Goal: Information Seeking & Learning: Understand process/instructions

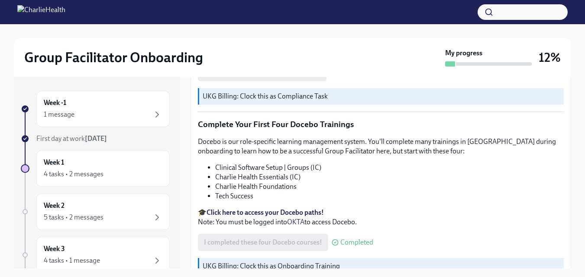
scroll to position [1236, 0]
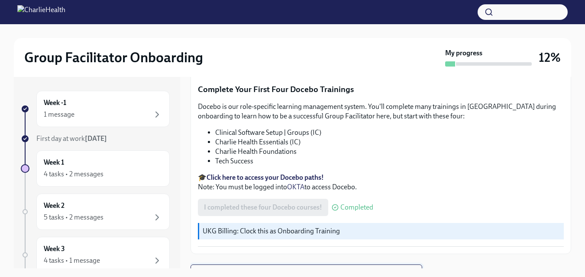
click at [371, 269] on span "Next task : Week One: Essential Compliance Tasks (~6.5 hours to complete)" at bounding box center [306, 273] width 217 height 9
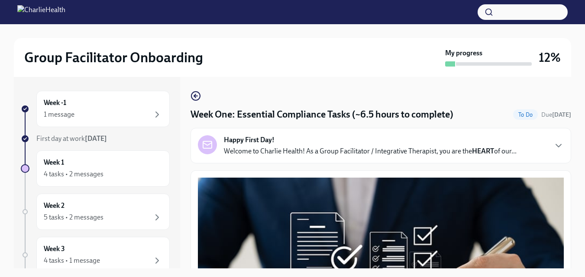
drag, startPoint x: 563, startPoint y: 95, endPoint x: 563, endPoint y: 109, distance: 13.4
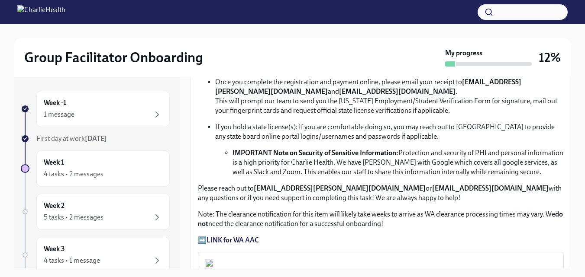
scroll to position [619, 0]
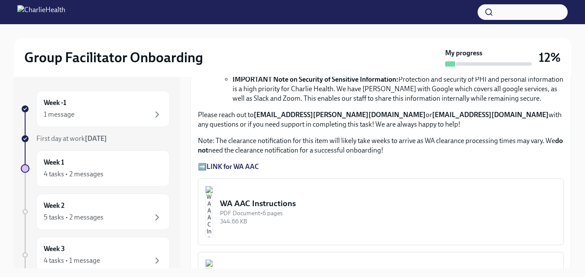
click at [234, 163] on strong "LINK for WA AAC" at bounding box center [232, 167] width 52 height 8
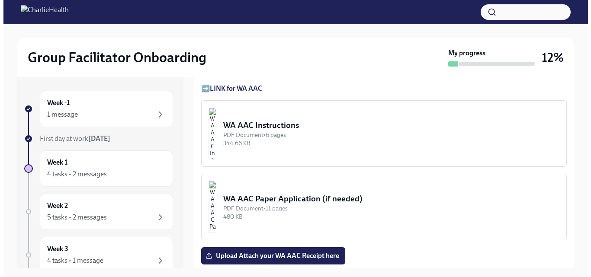
scroll to position [692, 0]
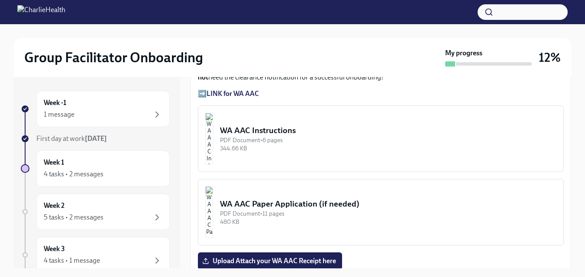
click at [276, 127] on div "WA AAC Instructions" at bounding box center [388, 130] width 336 height 11
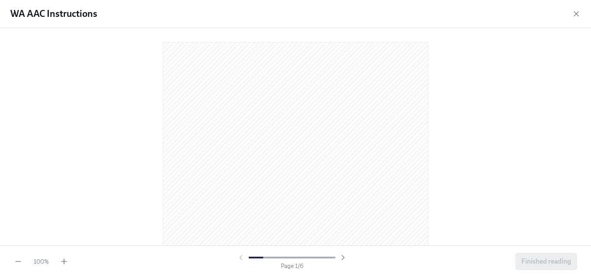
drag, startPoint x: 276, startPoint y: 127, endPoint x: 443, endPoint y: 126, distance: 166.6
click at [443, 126] on div at bounding box center [295, 135] width 563 height 200
click at [62, 261] on icon "button" at bounding box center [64, 261] width 9 height 9
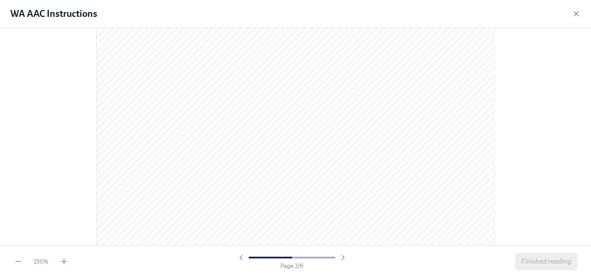
scroll to position [1330, 0]
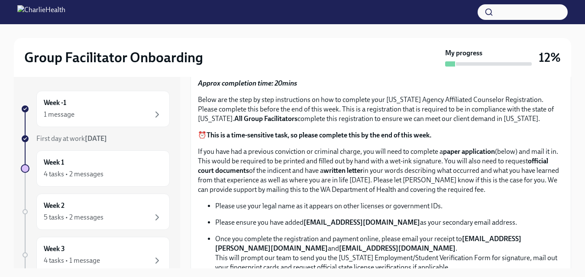
scroll to position [430, 0]
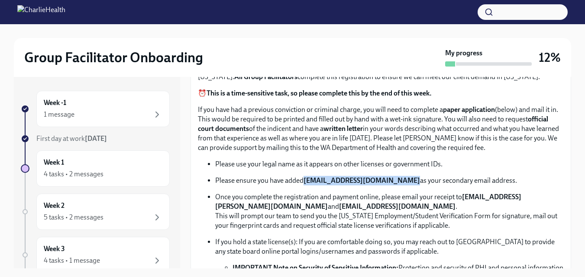
drag, startPoint x: 399, startPoint y: 179, endPoint x: 305, endPoint y: 177, distance: 93.9
click at [305, 177] on strong "[EMAIL_ADDRESS][DOMAIN_NAME]" at bounding box center [361, 181] width 116 height 8
copy strong "[EMAIL_ADDRESS][DOMAIN_NAME]"
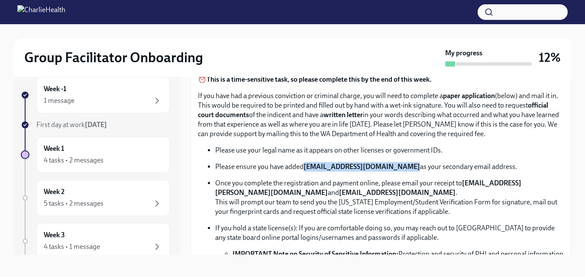
scroll to position [16, 0]
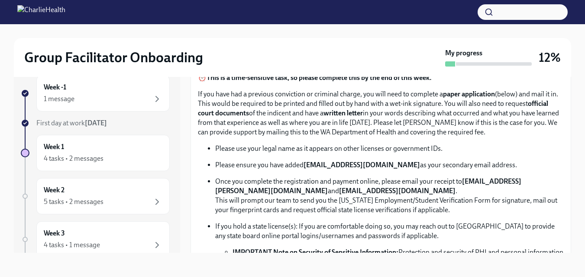
click at [295, 185] on strong "[EMAIL_ADDRESS][PERSON_NAME][DOMAIN_NAME]" at bounding box center [368, 186] width 306 height 18
click at [303, 186] on strong "[EMAIL_ADDRESS][PERSON_NAME][DOMAIN_NAME]" at bounding box center [368, 186] width 306 height 18
drag, startPoint x: 326, startPoint y: 186, endPoint x: 215, endPoint y: 189, distance: 110.4
click at [215, 189] on p "Once you complete the registration and payment online, please email your receip…" at bounding box center [389, 196] width 348 height 38
copy strong "[EMAIL_ADDRESS][PERSON_NAME][DOMAIN_NAME]"
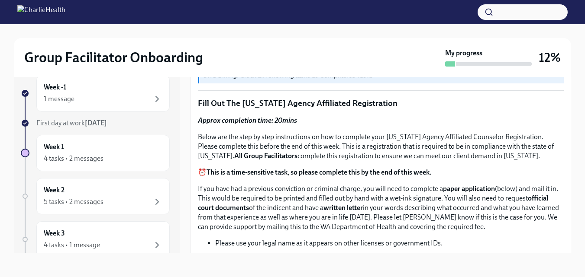
scroll to position [330, 0]
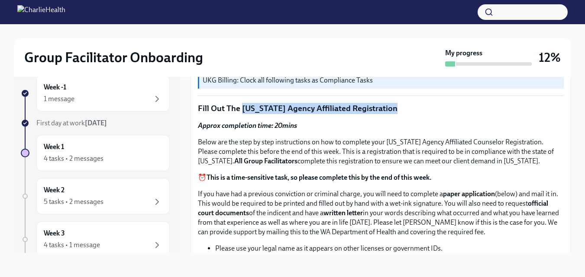
drag, startPoint x: 397, startPoint y: 102, endPoint x: 241, endPoint y: 105, distance: 156.6
click at [241, 105] on p "Fill Out The [US_STATE] Agency Affiliated Registration" at bounding box center [381, 108] width 366 height 11
copy p "Washington Agency Affiliated Registration"
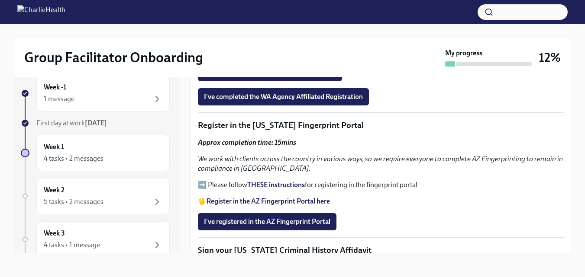
scroll to position [870, 0]
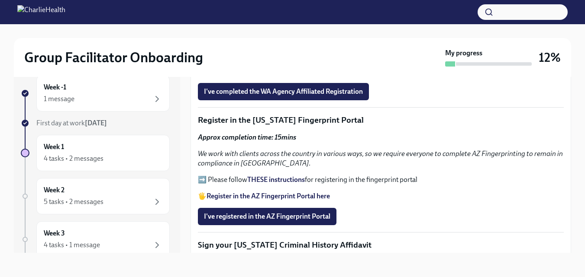
click at [273, 176] on strong "THESE instructions" at bounding box center [276, 180] width 58 height 8
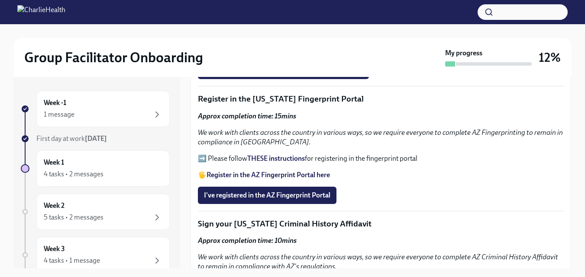
scroll to position [912, 0]
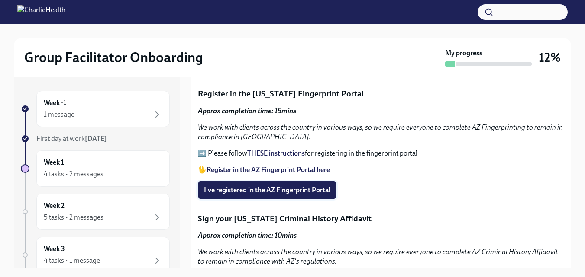
click at [323, 190] on span "I've registered in the AZ Fingerprint Portal" at bounding box center [267, 190] width 126 height 9
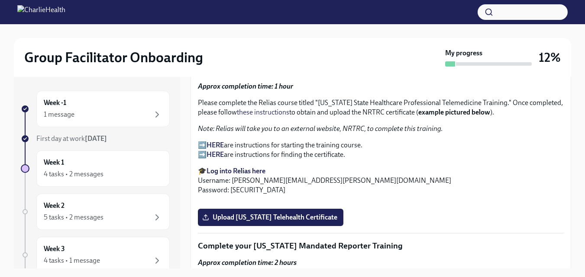
scroll to position [1148, 0]
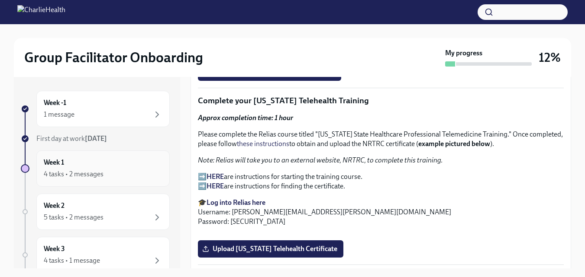
click at [90, 173] on div "4 tasks • 2 messages" at bounding box center [74, 175] width 60 height 10
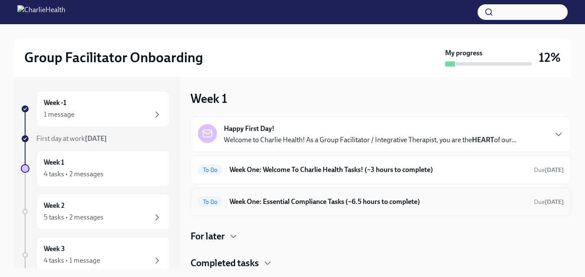
click at [286, 202] on h6 "Week One: Essential Compliance Tasks (~6.5 hours to complete)" at bounding box center [377, 202] width 297 height 10
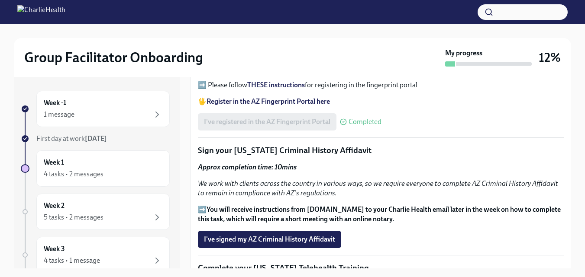
scroll to position [996, 0]
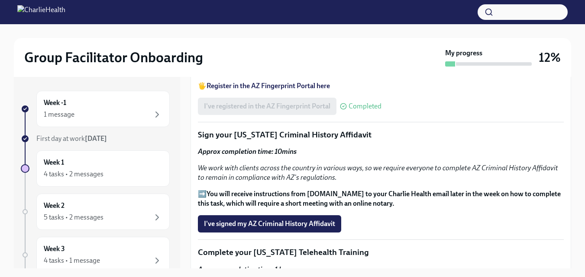
click at [202, 190] on p "➡️ You will receive instructions from [DOMAIN_NAME] to your Charlie Health emai…" at bounding box center [381, 199] width 366 height 19
